Goal: Navigation & Orientation: Find specific page/section

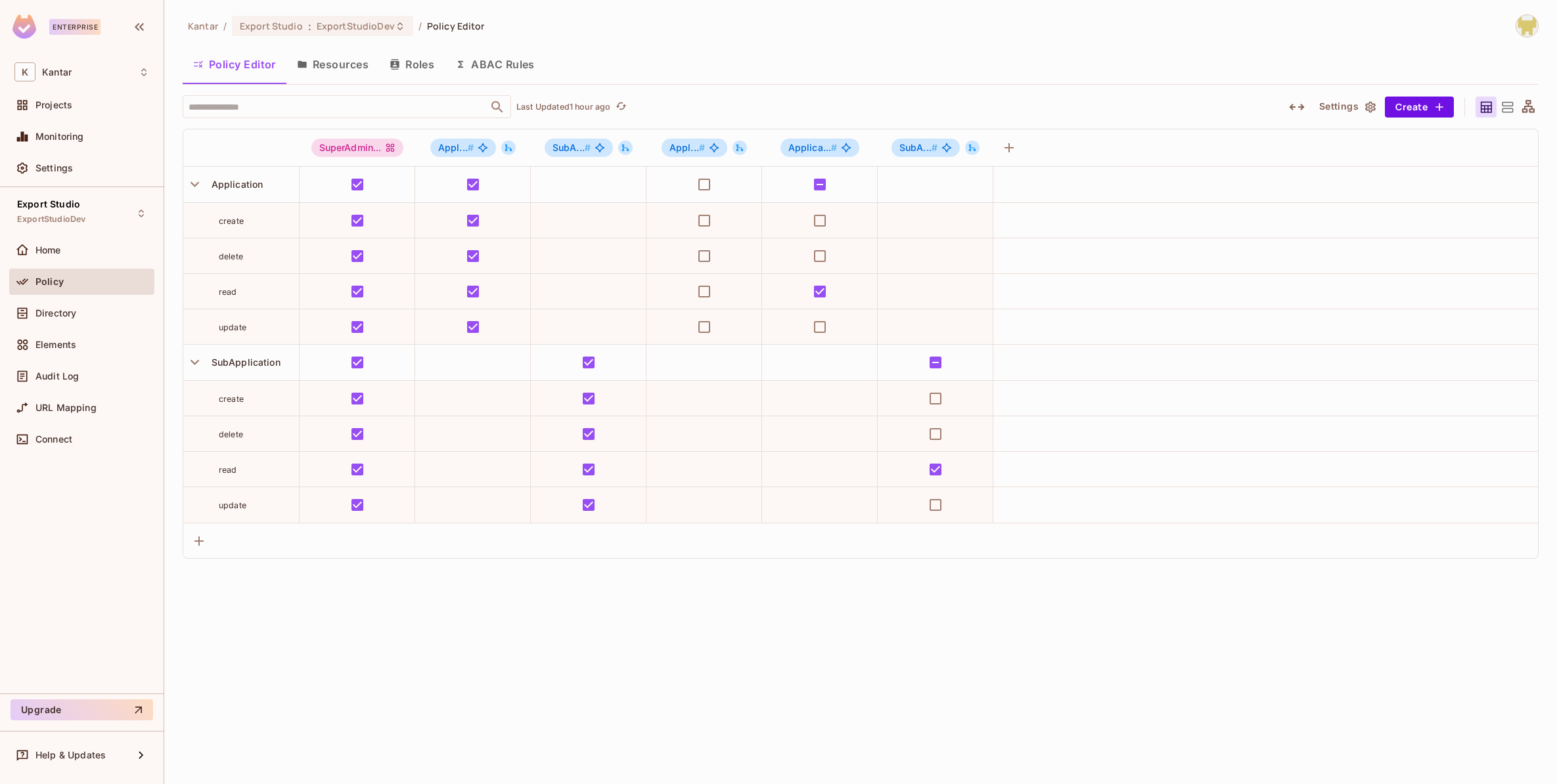
click at [74, 298] on div "Policy" at bounding box center [81, 284] width 145 height 32
click at [78, 315] on div "Directory" at bounding box center [92, 313] width 114 height 11
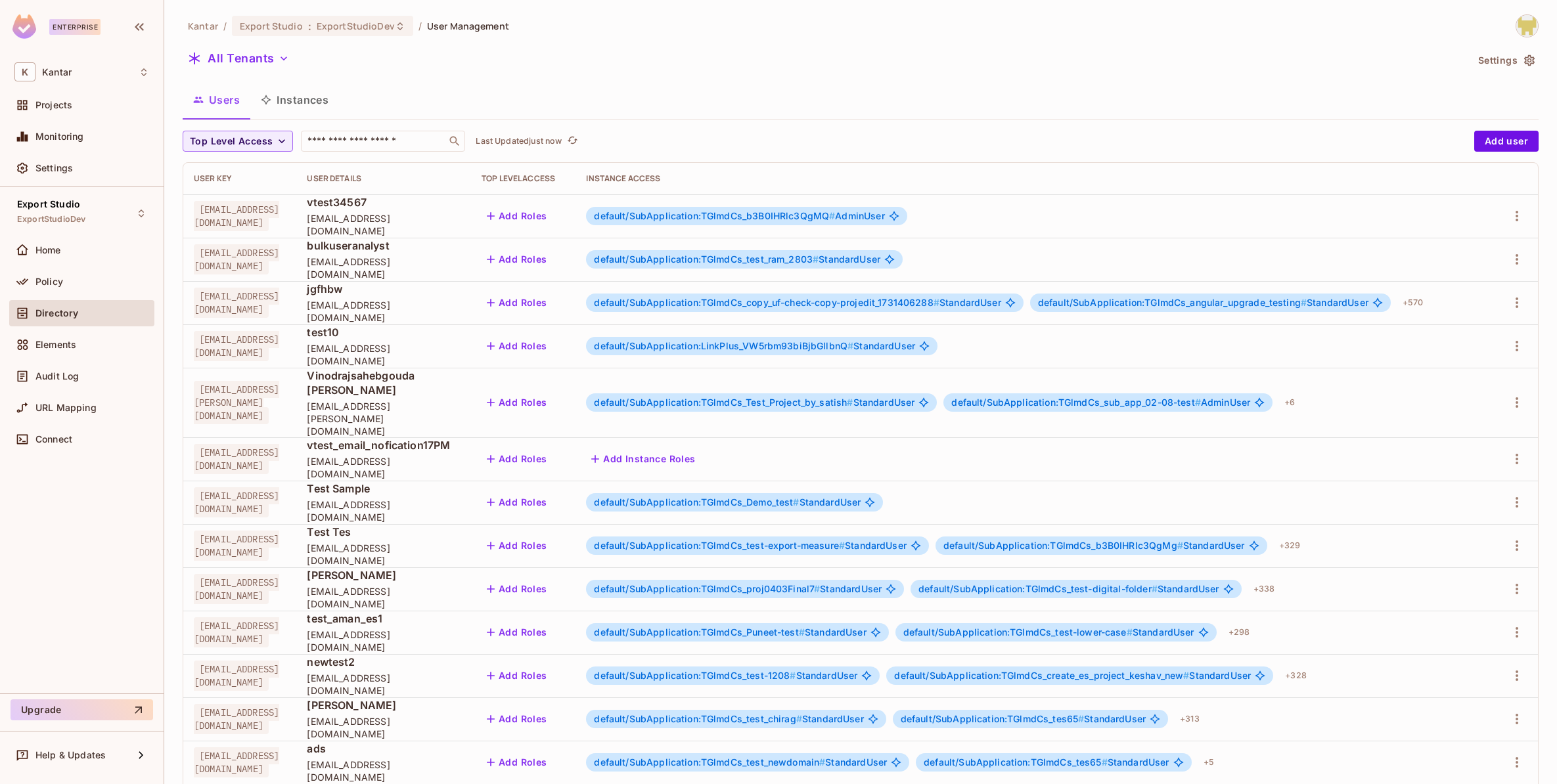
click at [327, 105] on button "Instances" at bounding box center [294, 100] width 88 height 33
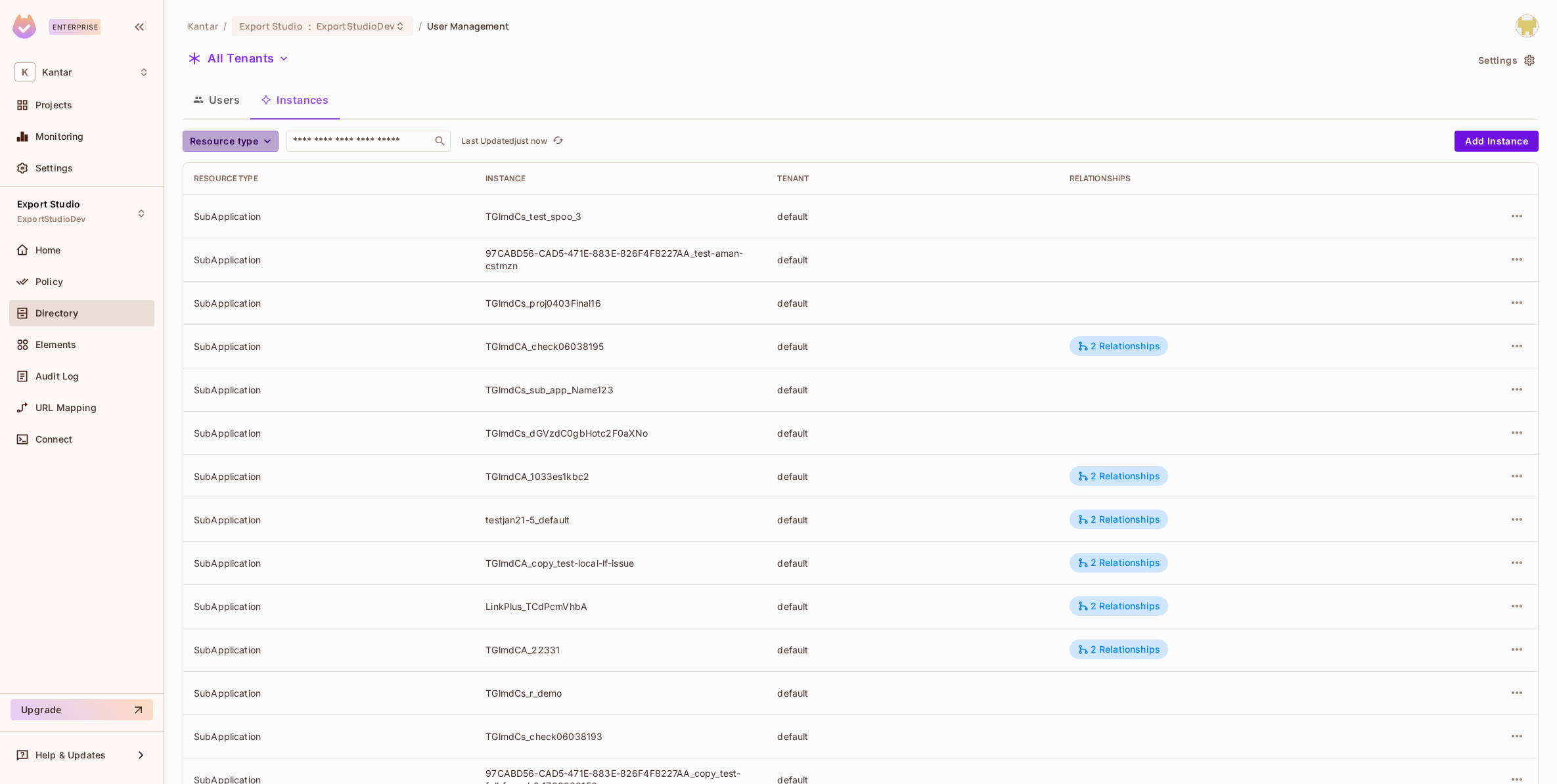
click at [265, 145] on icon "button" at bounding box center [267, 141] width 13 height 13
click at [245, 196] on span "Application" at bounding box center [227, 199] width 67 height 13
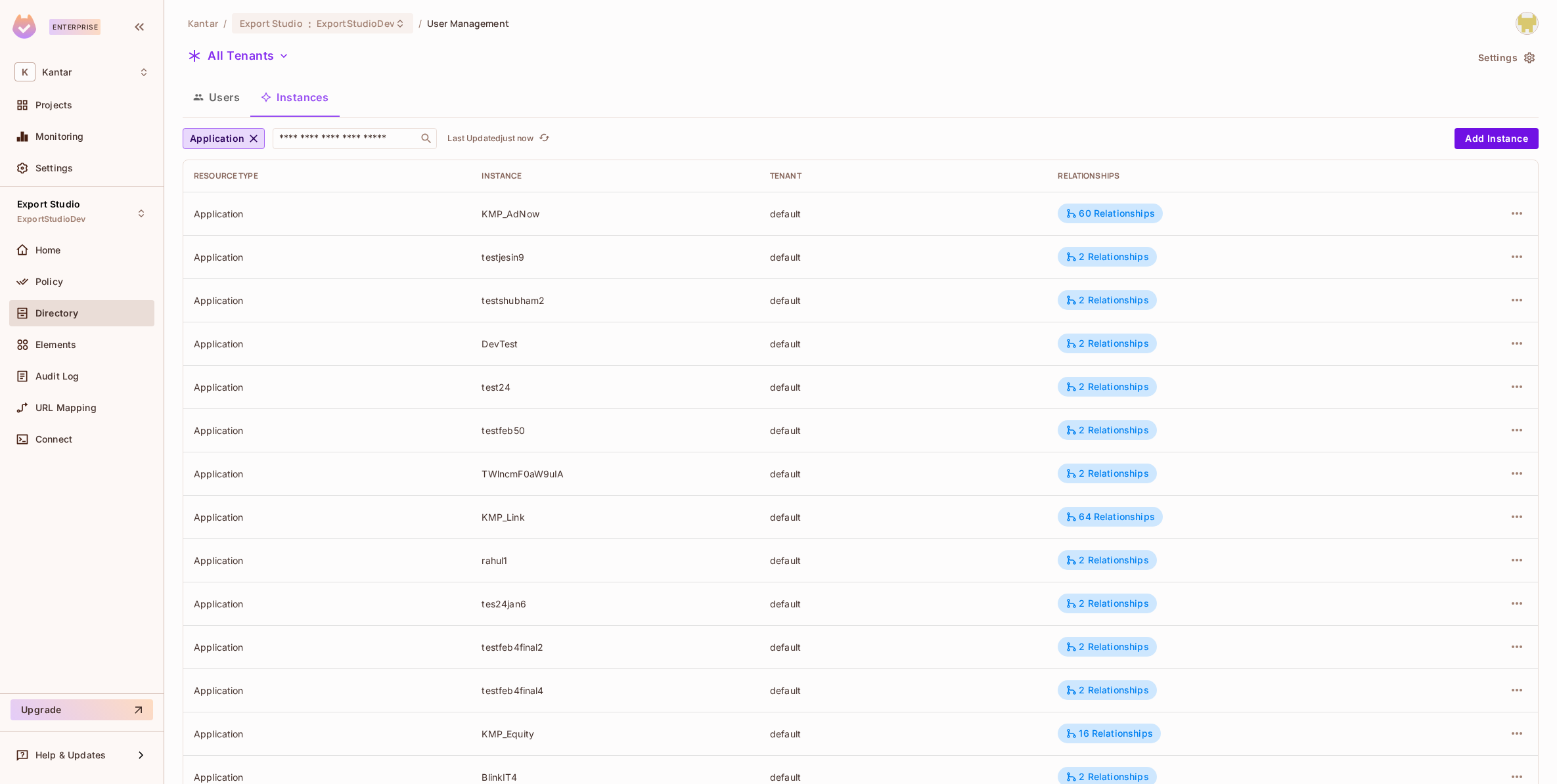
scroll to position [4, 0]
click at [230, 49] on button "All Tenants" at bounding box center [238, 55] width 112 height 21
click at [241, 148] on span "Default Tenant" at bounding box center [251, 148] width 115 height 13
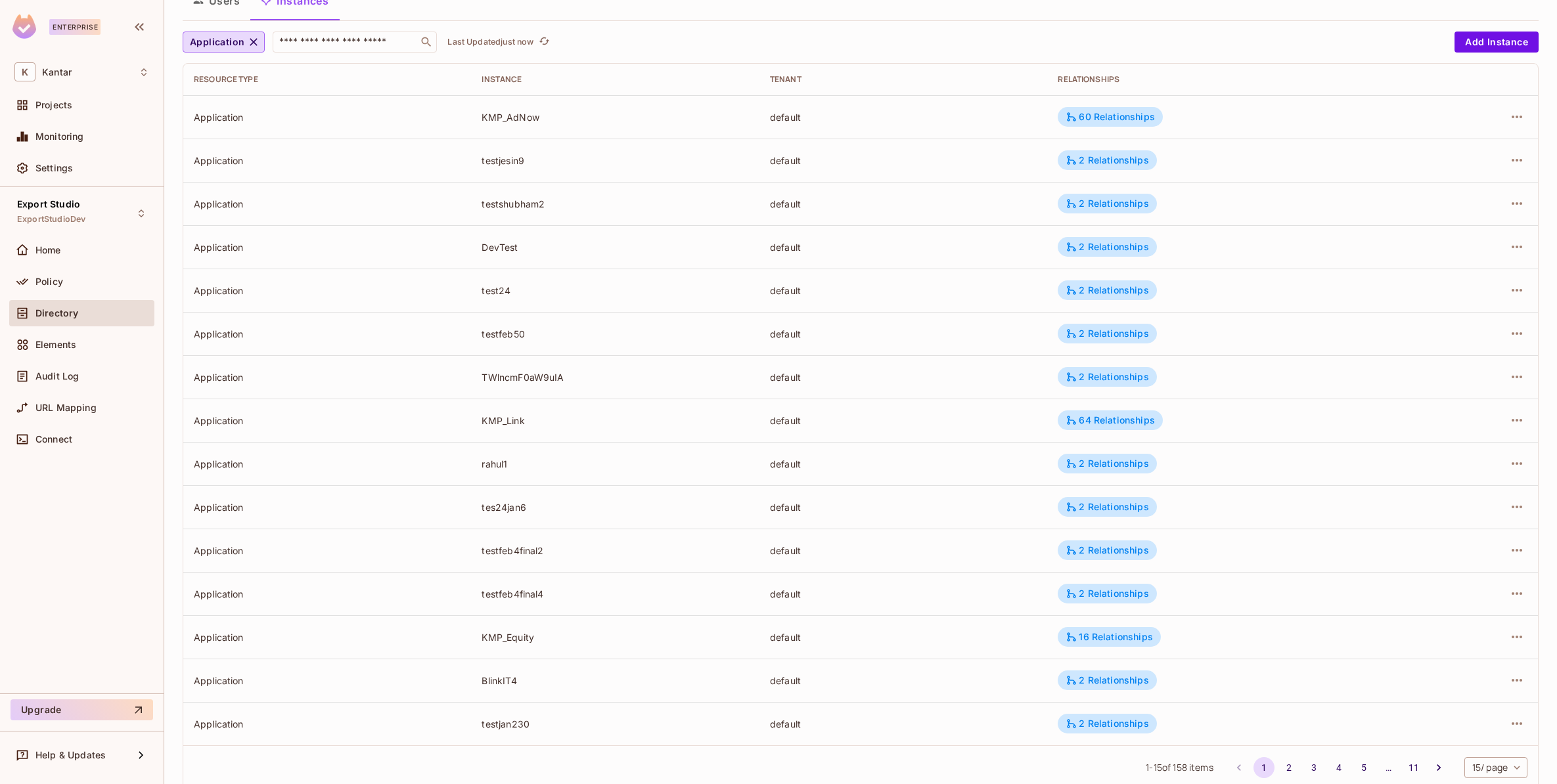
scroll to position [133, 0]
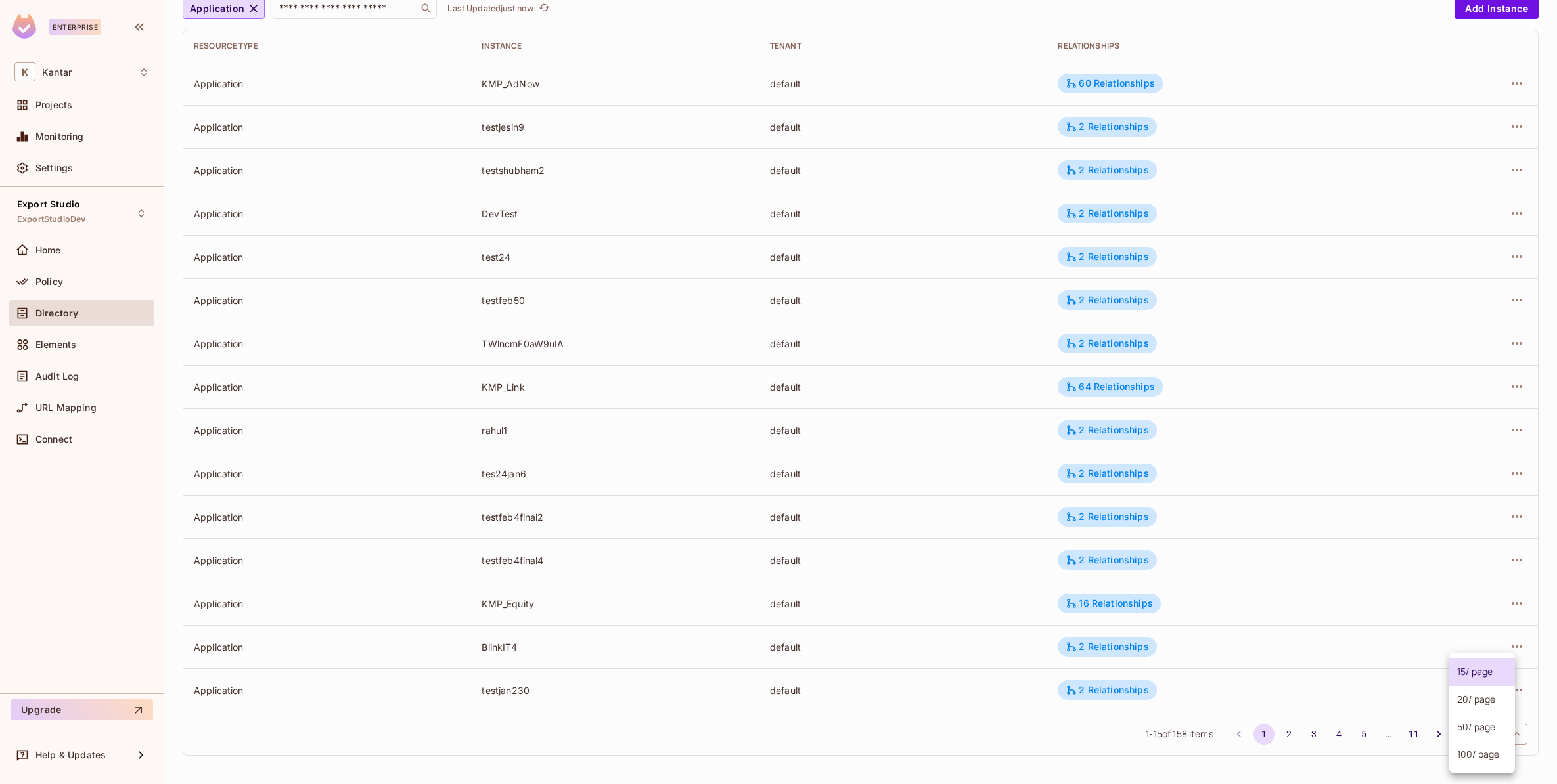
click at [1474, 733] on body "Enterprise K Kantar Projects Monitoring Settings Export Studio ExportStudioDev …" at bounding box center [778, 392] width 1557 height 784
click at [1467, 758] on li "100 / page" at bounding box center [1481, 754] width 66 height 27
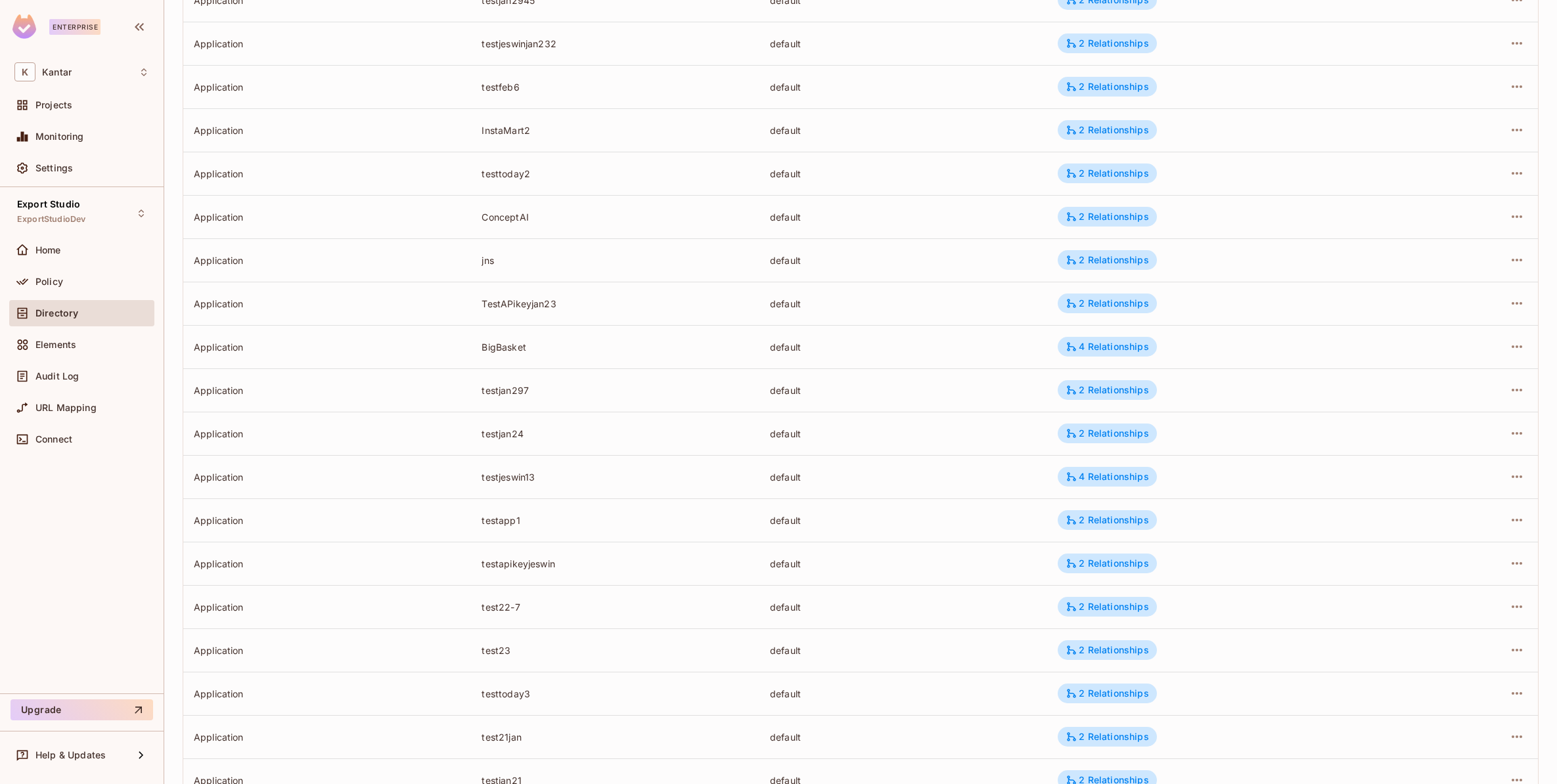
scroll to position [3814, 0]
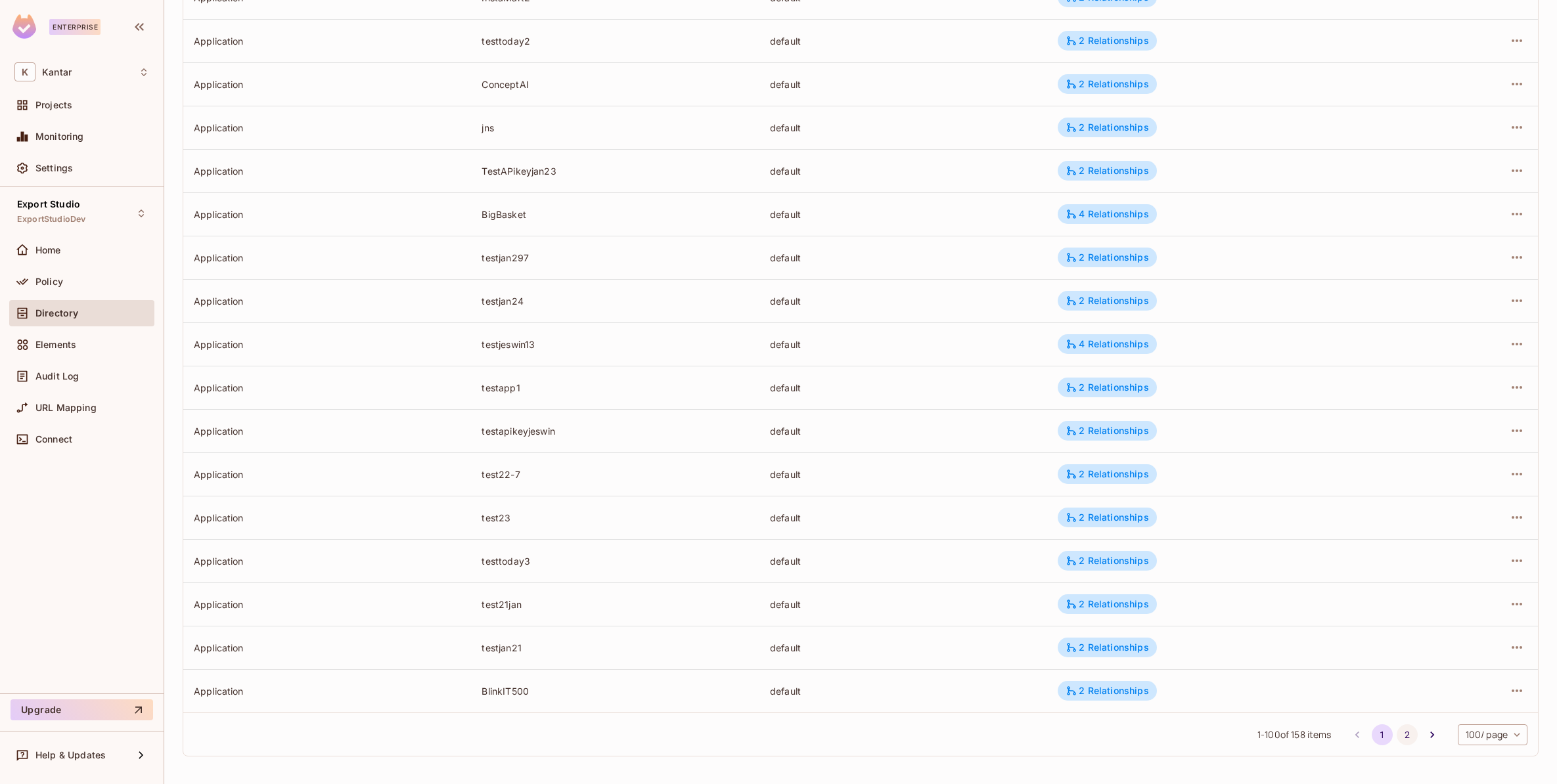
click at [1397, 730] on button "2" at bounding box center [1407, 734] width 21 height 21
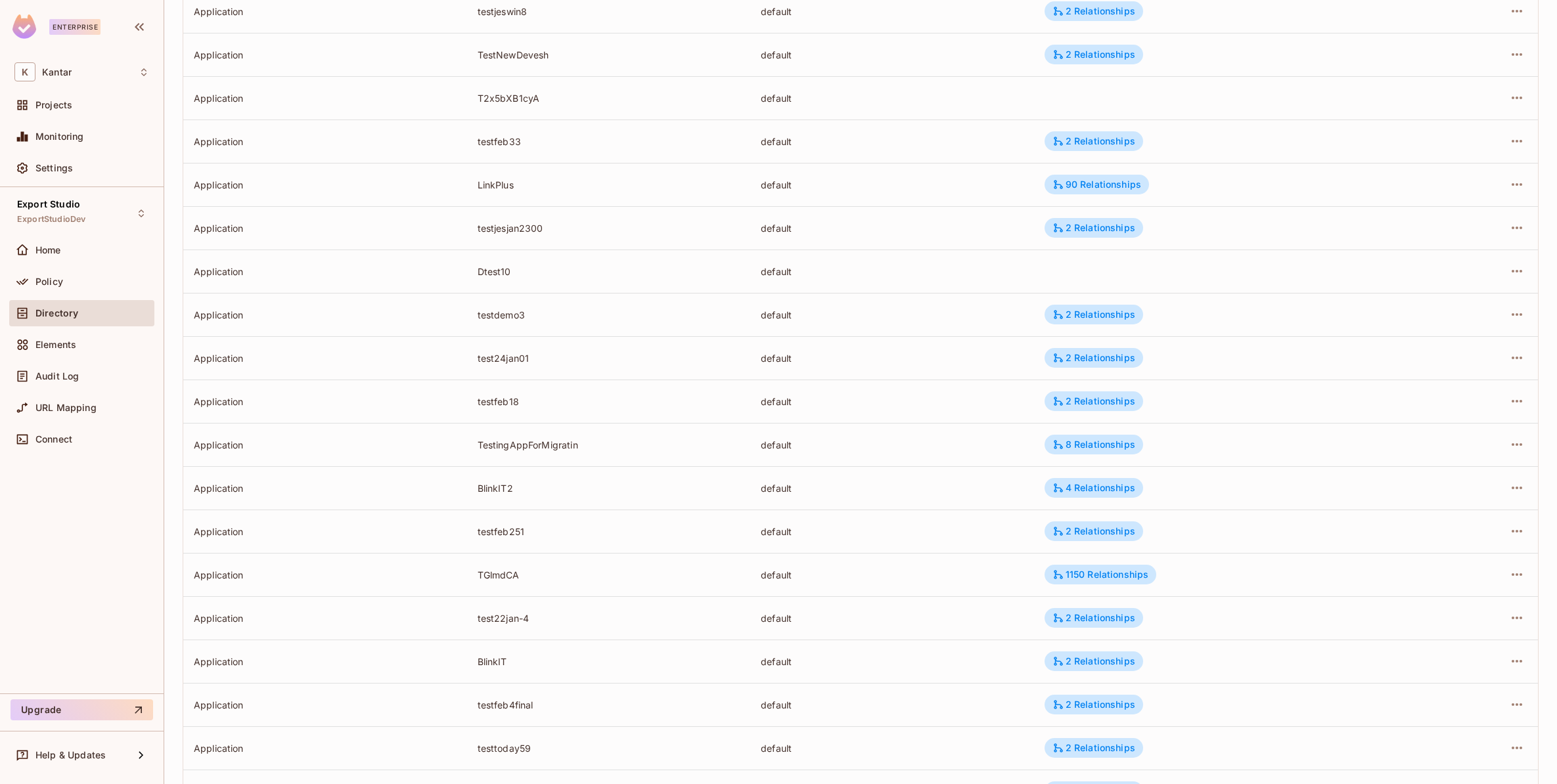
scroll to position [1237, 0]
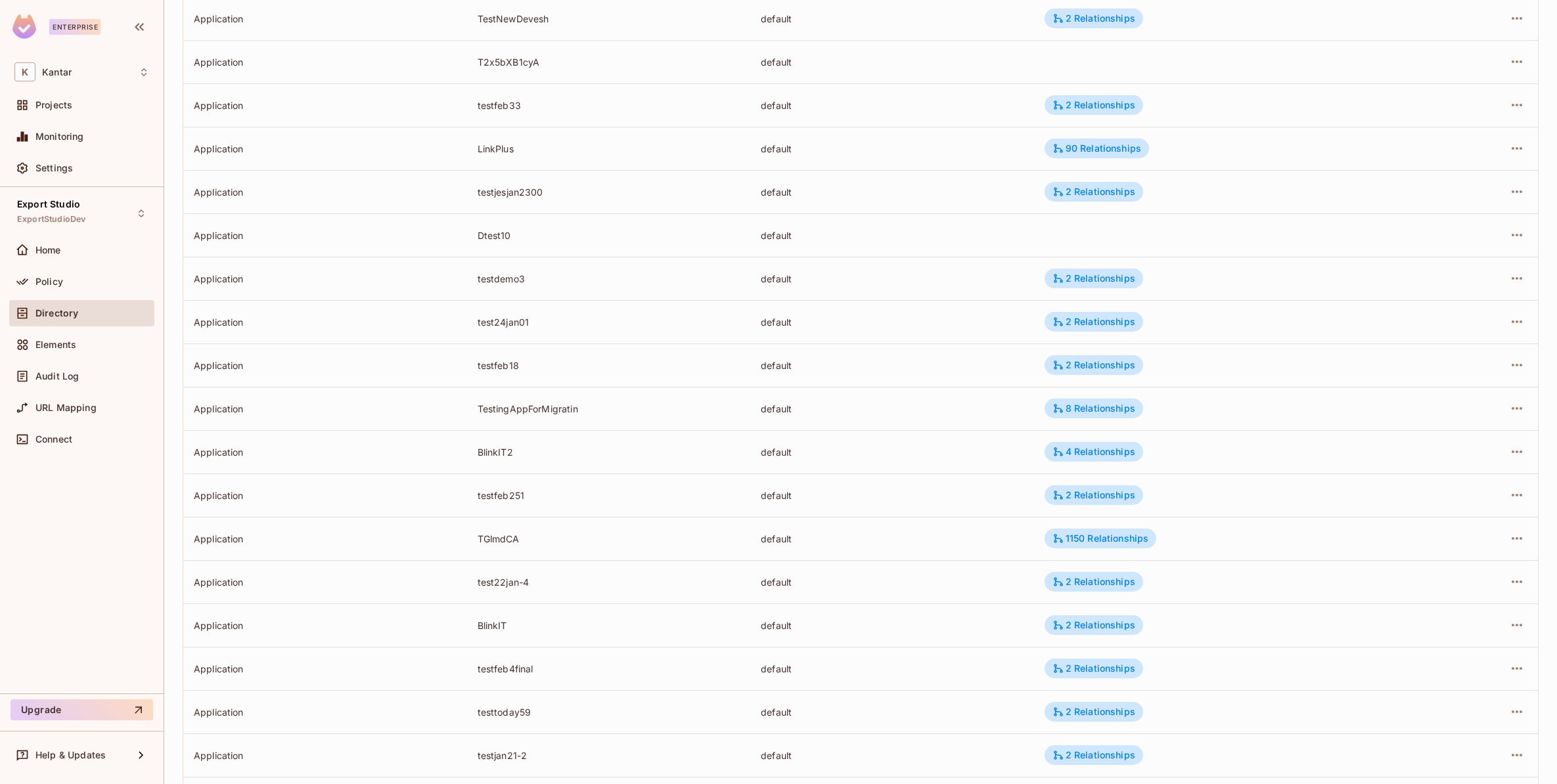
click at [501, 533] on div "TGlmdCA" at bounding box center [609, 539] width 262 height 13
click at [571, 540] on div "TGlmdCA" at bounding box center [609, 539] width 262 height 13
